Goal: Transaction & Acquisition: Purchase product/service

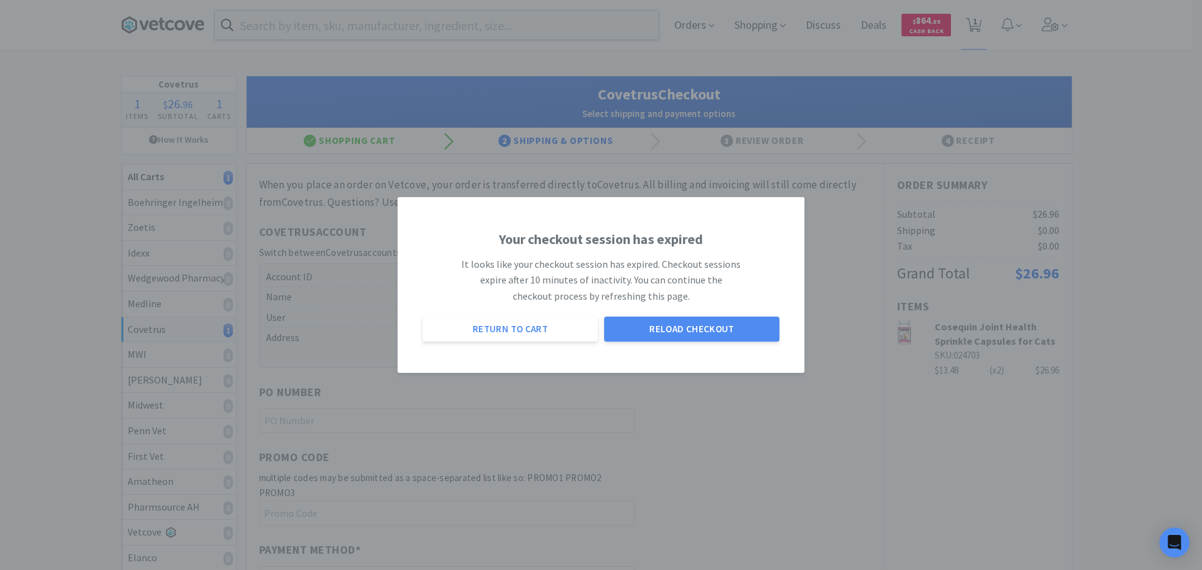
select select "ACCOUNT"
select select "cvt-standard-net"
click at [715, 336] on button "Reload Checkout" at bounding box center [691, 329] width 175 height 25
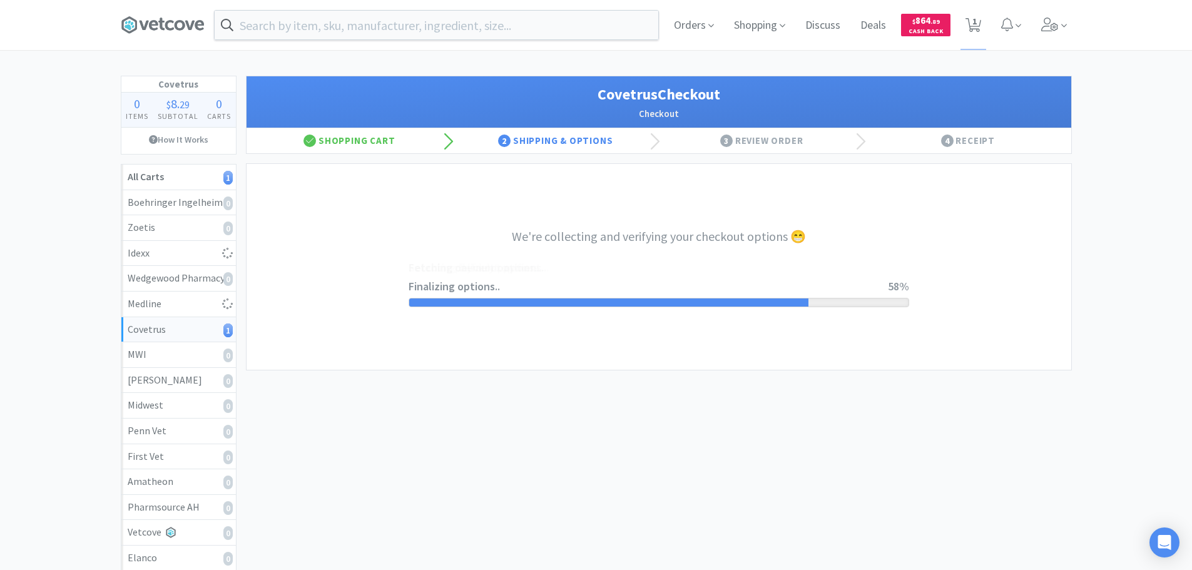
select select "ACCOUNT"
select select "cvt-standard-net"
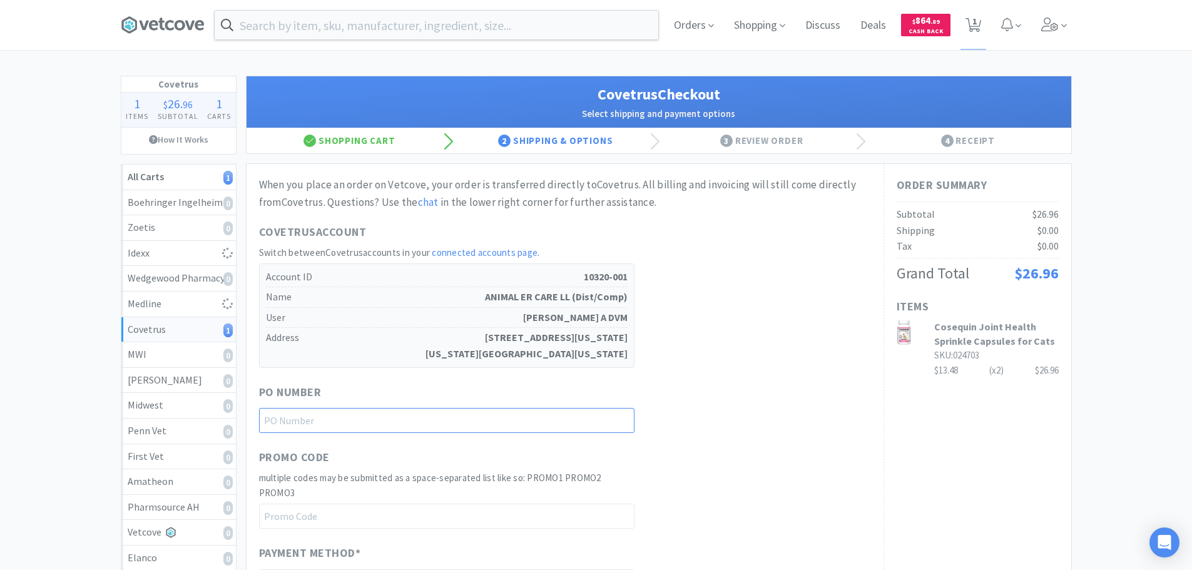
click at [443, 419] on input "text" at bounding box center [446, 420] width 375 height 25
type input "For [PERSON_NAME]"
click at [767, 402] on div "PO Number For [PERSON_NAME]" at bounding box center [565, 409] width 612 height 50
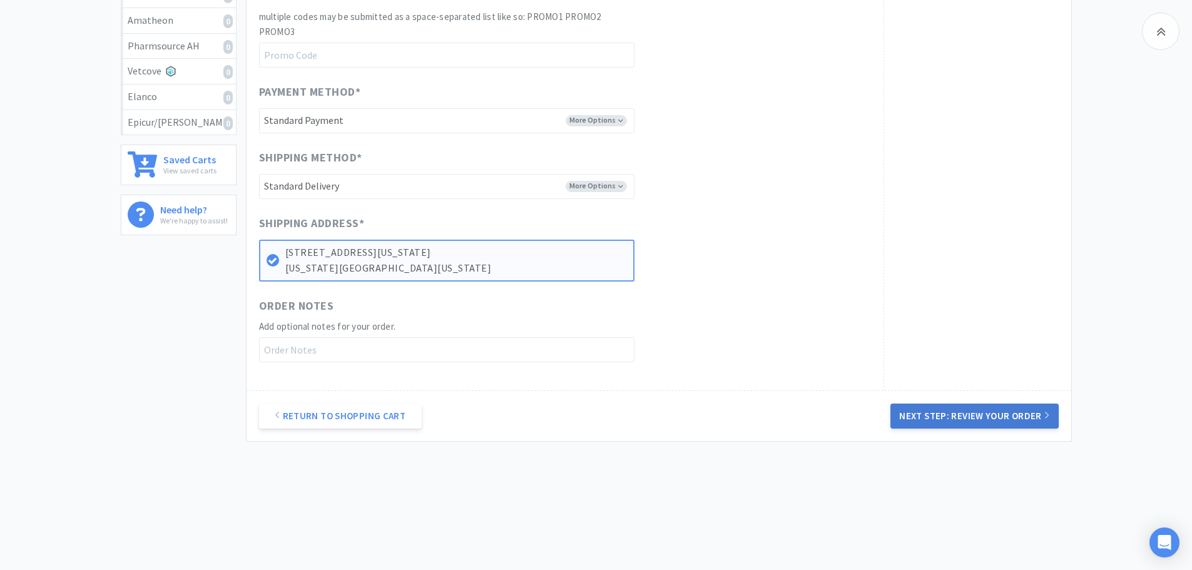
click at [983, 419] on button "Next Step: Review Your Order" at bounding box center [975, 416] width 168 height 25
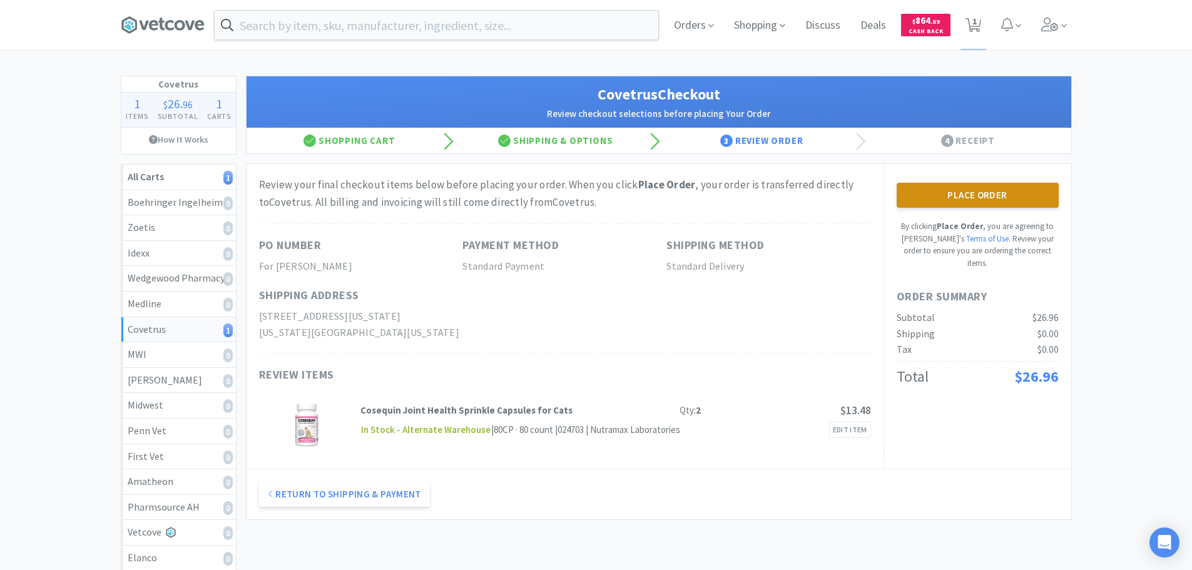
click at [978, 202] on button "Place Order" at bounding box center [978, 195] width 162 height 25
